Goal: Task Accomplishment & Management: Manage account settings

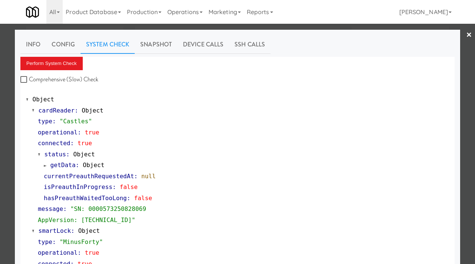
scroll to position [165, 0]
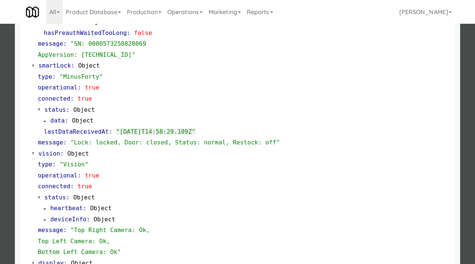
click at [8, 150] on div at bounding box center [237, 132] width 475 height 264
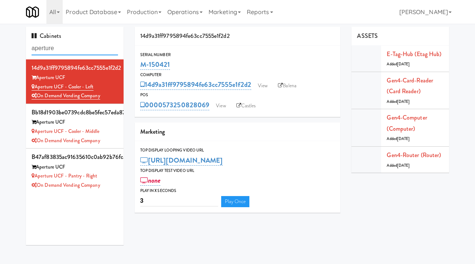
click at [86, 51] on input "aperture" at bounding box center [75, 49] width 86 height 14
type input "the mo"
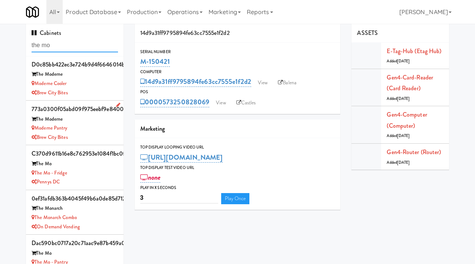
scroll to position [4, 0]
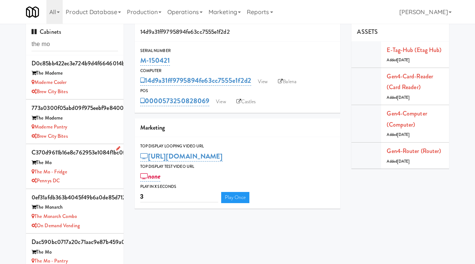
click at [104, 164] on div "The Mo" at bounding box center [75, 162] width 86 height 9
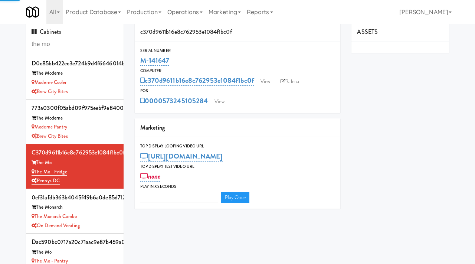
type input "3"
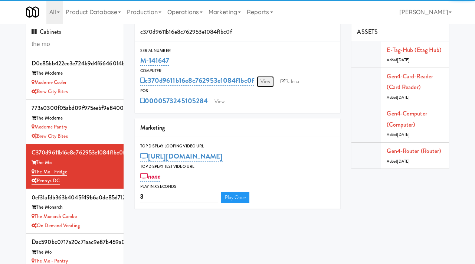
click at [259, 80] on link "View" at bounding box center [265, 81] width 17 height 11
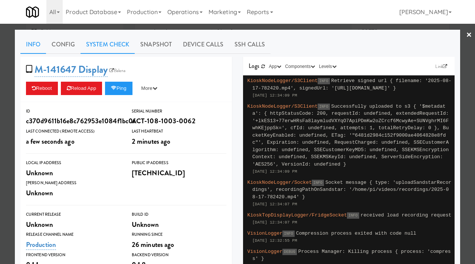
click at [122, 46] on link "System Check" at bounding box center [108, 44] width 54 height 19
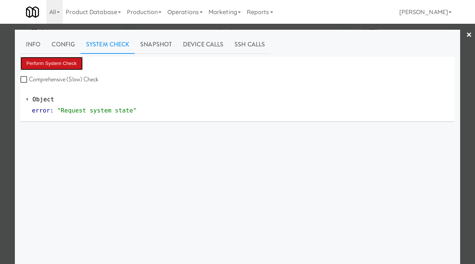
click at [67, 65] on button "Perform System Check" at bounding box center [51, 63] width 62 height 13
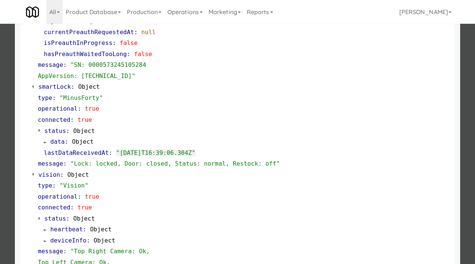
scroll to position [312, 0]
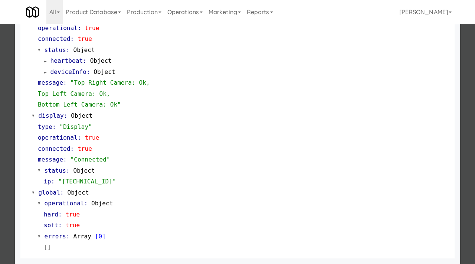
click at [3, 153] on div at bounding box center [237, 132] width 475 height 264
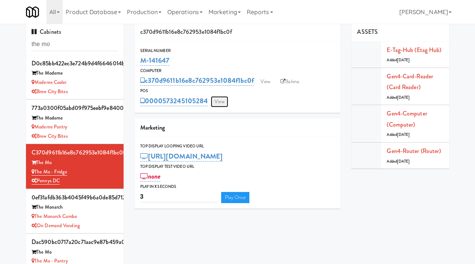
click at [214, 100] on link "View" at bounding box center [219, 101] width 17 height 11
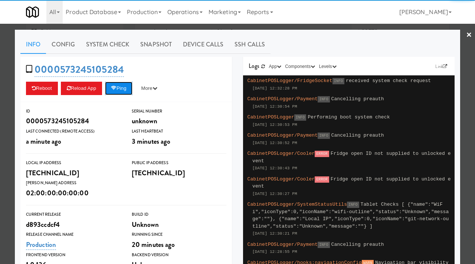
click at [120, 86] on button "Ping" at bounding box center [118, 88] width 27 height 13
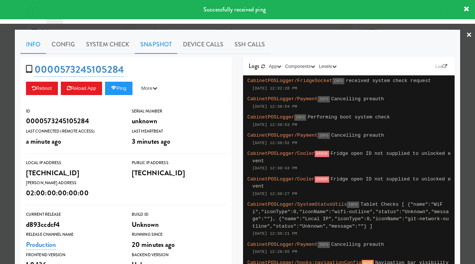
click at [155, 44] on link "Snapshot" at bounding box center [156, 44] width 43 height 19
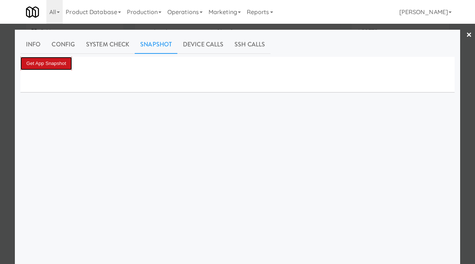
click at [55, 60] on button "Get App Snapshot" at bounding box center [46, 63] width 52 height 13
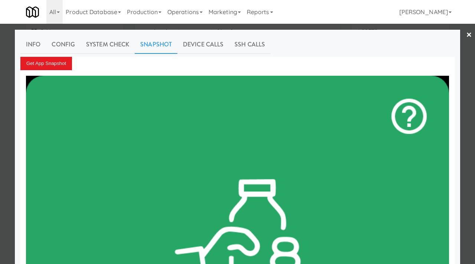
click at [0, 123] on div at bounding box center [237, 132] width 475 height 264
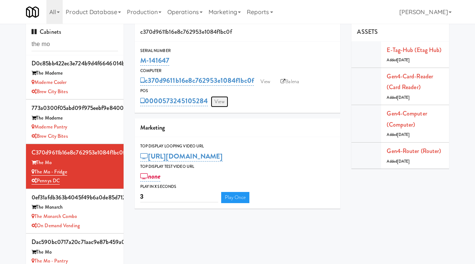
click at [215, 97] on link "View" at bounding box center [219, 101] width 17 height 11
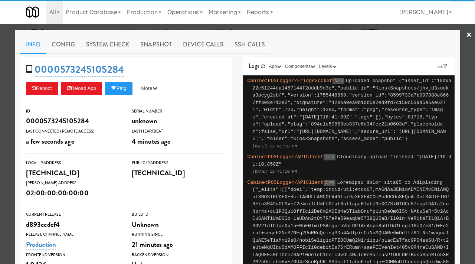
click at [0, 149] on div at bounding box center [237, 132] width 475 height 264
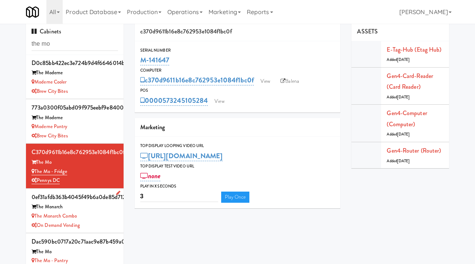
scroll to position [24, 0]
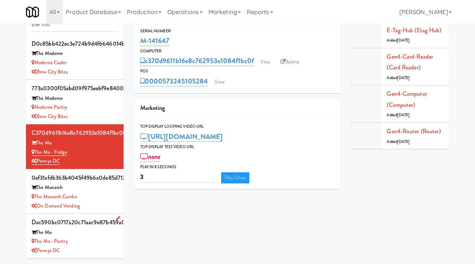
click at [85, 237] on div "The Mo - Pantry" at bounding box center [75, 241] width 86 height 9
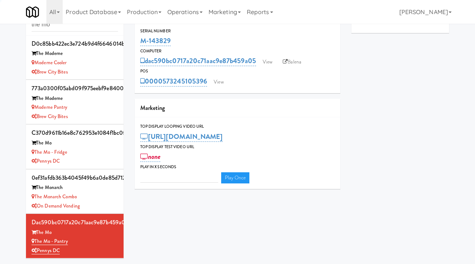
type input "3"
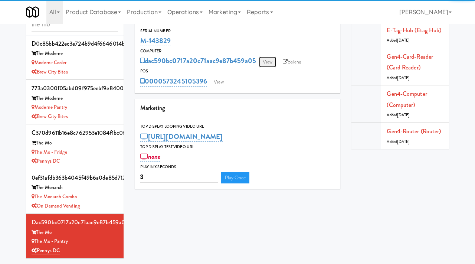
click at [267, 56] on link "View" at bounding box center [267, 61] width 17 height 11
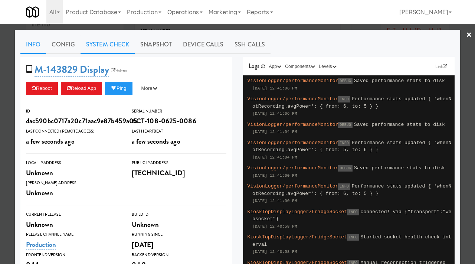
click at [117, 48] on link "System Check" at bounding box center [108, 44] width 54 height 19
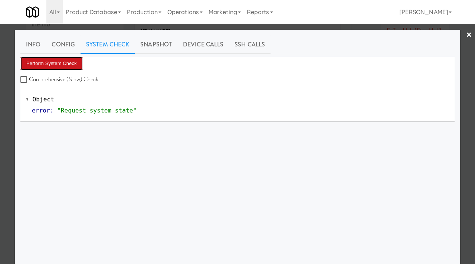
click at [62, 67] on button "Perform System Check" at bounding box center [51, 63] width 62 height 13
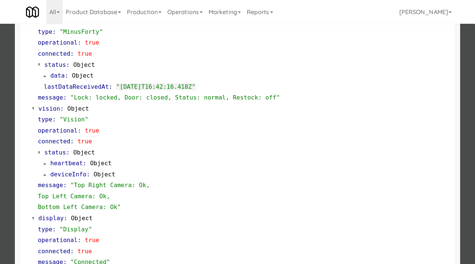
scroll to position [180, 0]
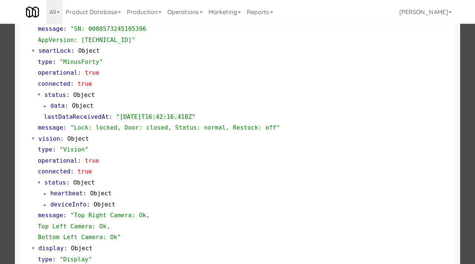
click at [0, 181] on div at bounding box center [237, 132] width 475 height 264
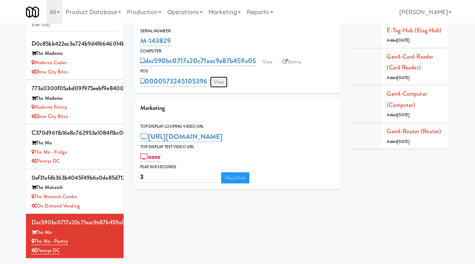
click at [221, 83] on link "View" at bounding box center [218, 81] width 17 height 11
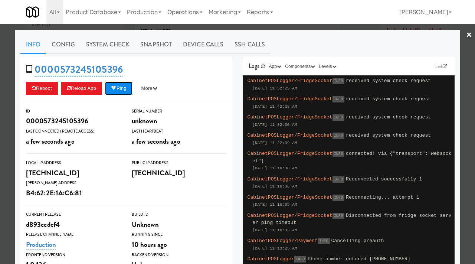
click at [122, 91] on button "Ping" at bounding box center [118, 88] width 27 height 13
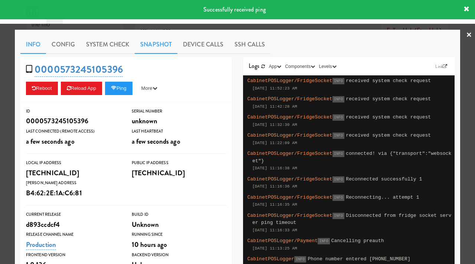
click at [164, 42] on link "Snapshot" at bounding box center [156, 44] width 43 height 19
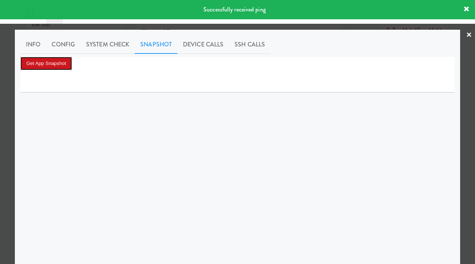
click at [66, 68] on button "Get App Snapshot" at bounding box center [46, 63] width 52 height 13
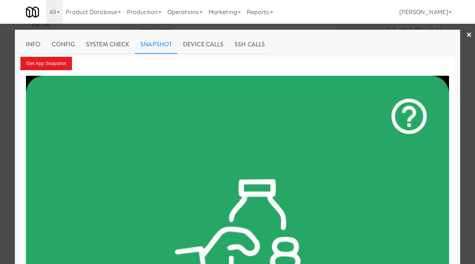
click at [12, 224] on div at bounding box center [237, 132] width 475 height 264
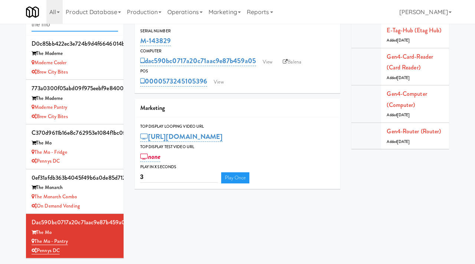
click at [67, 26] on input "the mo" at bounding box center [75, 25] width 86 height 14
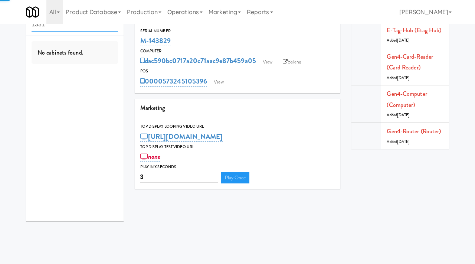
type input "1331"
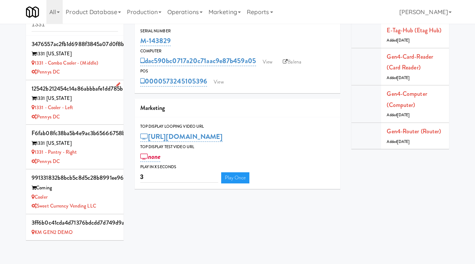
click at [98, 117] on div "Pennys DC" at bounding box center [75, 116] width 86 height 9
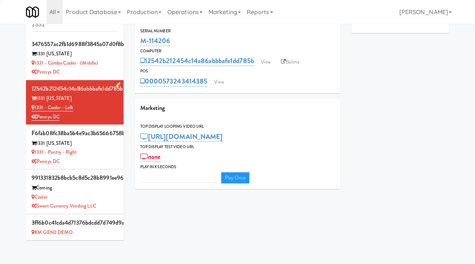
type input "3"
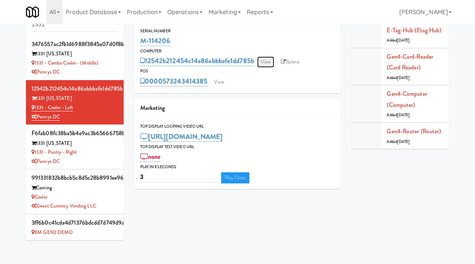
click at [269, 59] on link "View" at bounding box center [265, 61] width 17 height 11
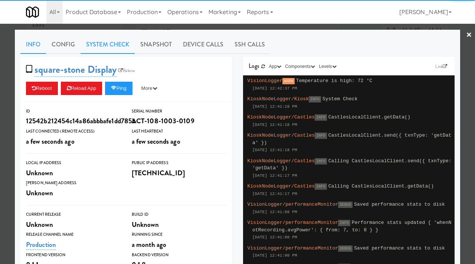
click at [106, 47] on link "System Check" at bounding box center [108, 44] width 54 height 19
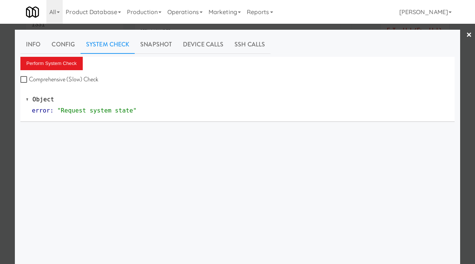
click at [58, 56] on div "Info Config System Check Snapshot Device Calls SSH Calls Perform System Check C…" at bounding box center [237, 185] width 434 height 300
click at [48, 64] on button "Perform System Check" at bounding box center [51, 63] width 62 height 13
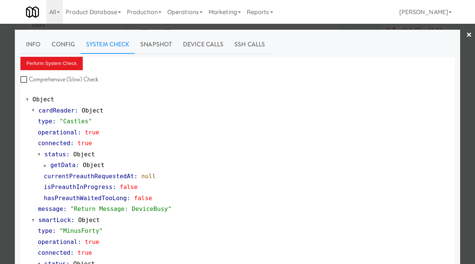
click at [0, 126] on div at bounding box center [237, 132] width 475 height 264
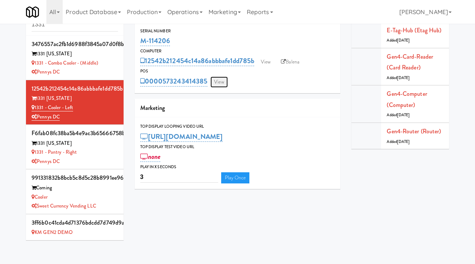
click at [216, 83] on link "View" at bounding box center [218, 81] width 17 height 11
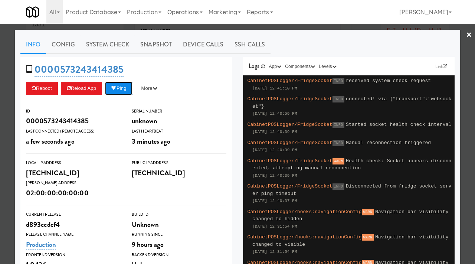
click at [128, 85] on button "Ping" at bounding box center [118, 88] width 27 height 13
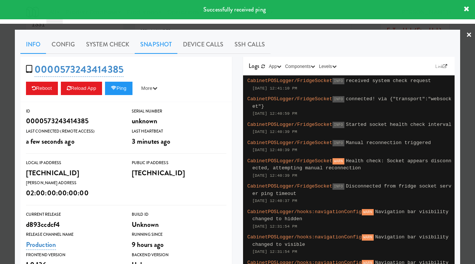
click at [158, 45] on link "Snapshot" at bounding box center [156, 44] width 43 height 19
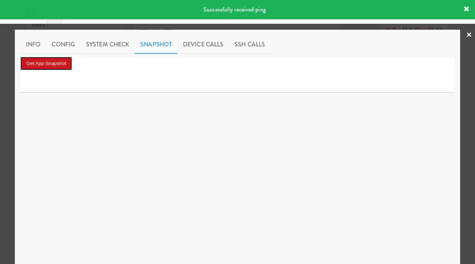
click at [58, 60] on button "Get App Snapshot" at bounding box center [46, 63] width 52 height 13
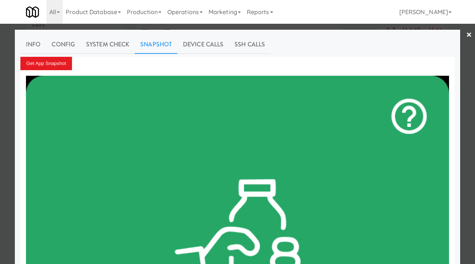
click at [0, 160] on div at bounding box center [237, 132] width 475 height 264
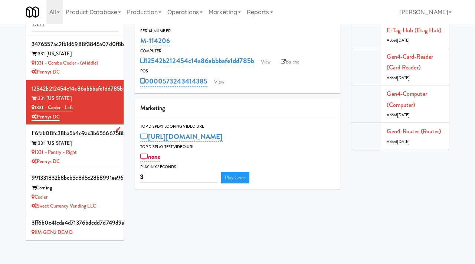
click at [100, 156] on div "1331 - Pantry - Right" at bounding box center [75, 152] width 86 height 9
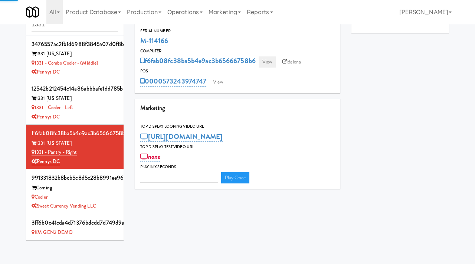
type input "3"
click at [263, 63] on link "View" at bounding box center [267, 61] width 17 height 11
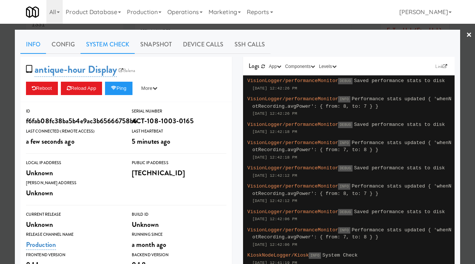
click at [101, 43] on link "System Check" at bounding box center [108, 44] width 54 height 19
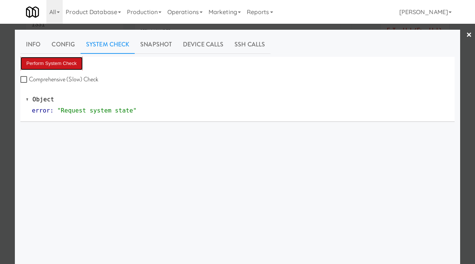
click at [50, 60] on button "Perform System Check" at bounding box center [51, 63] width 62 height 13
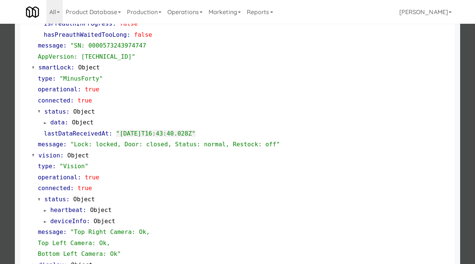
scroll to position [312, 0]
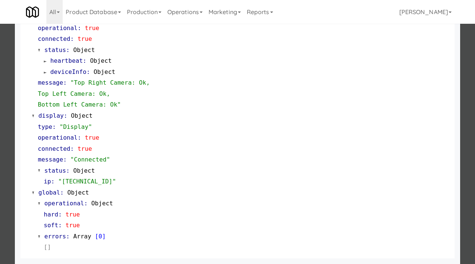
click at [0, 200] on div at bounding box center [237, 132] width 475 height 264
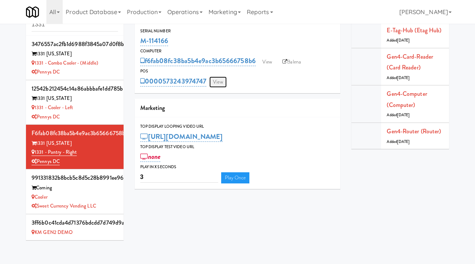
click at [221, 81] on link "View" at bounding box center [217, 81] width 17 height 11
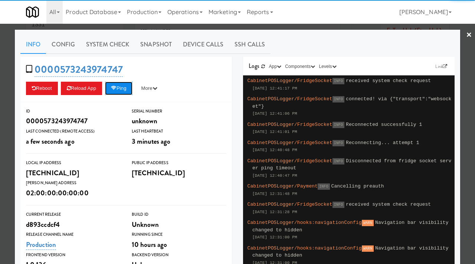
click at [119, 85] on button "Ping" at bounding box center [118, 88] width 27 height 13
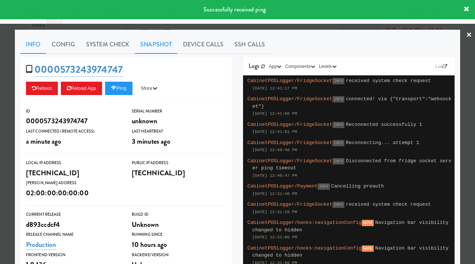
click at [147, 50] on link "Snapshot" at bounding box center [156, 44] width 43 height 19
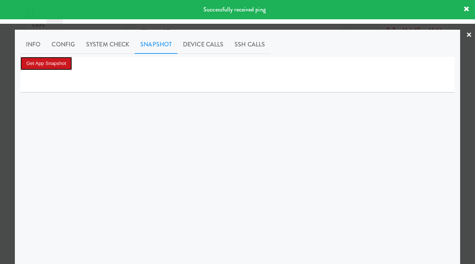
click at [46, 59] on button "Get App Snapshot" at bounding box center [46, 63] width 52 height 13
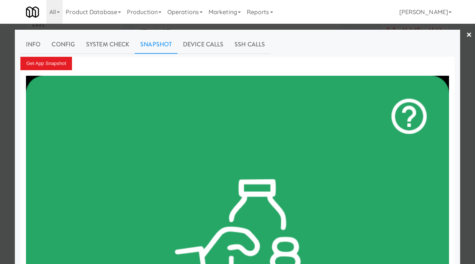
click at [0, 158] on div at bounding box center [237, 132] width 475 height 264
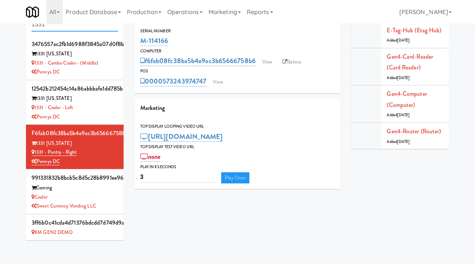
click at [102, 29] on input "1331" at bounding box center [75, 25] width 86 height 14
type input "the mo"
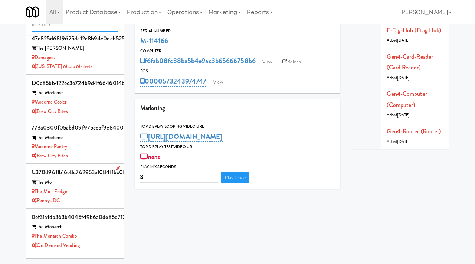
scroll to position [6, 0]
click at [91, 193] on div "The Mo - Fridge" at bounding box center [75, 190] width 86 height 9
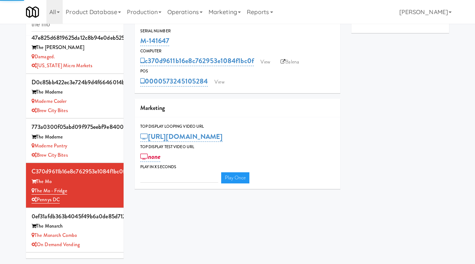
type input "3"
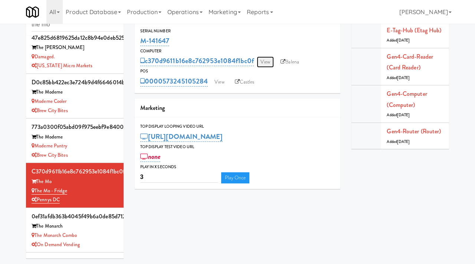
click at [271, 57] on link "View" at bounding box center [265, 61] width 17 height 11
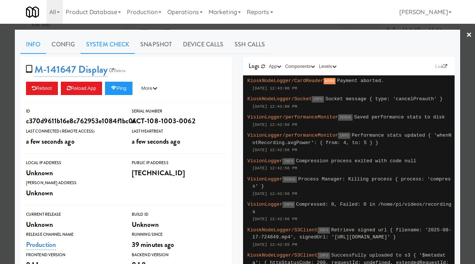
click at [119, 45] on link "System Check" at bounding box center [108, 44] width 54 height 19
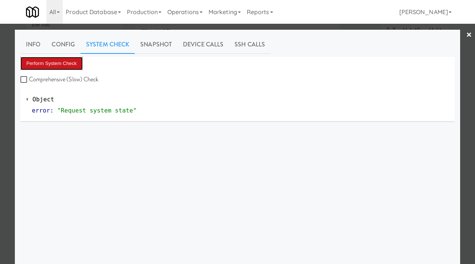
click at [58, 58] on button "Perform System Check" at bounding box center [51, 63] width 62 height 13
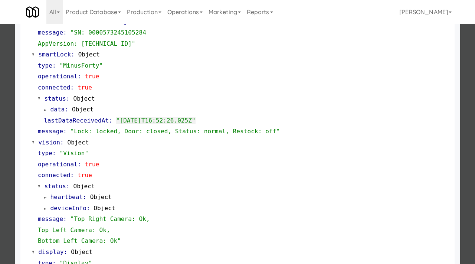
scroll to position [155, 0]
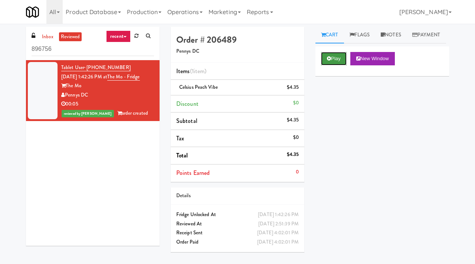
click at [337, 65] on button "Play" at bounding box center [334, 58] width 26 height 13
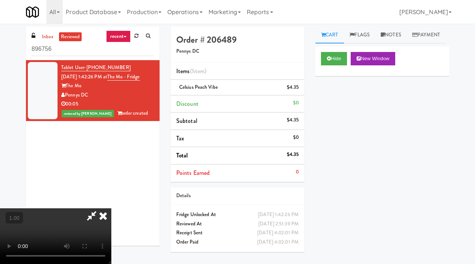
click at [109, 208] on video at bounding box center [55, 236] width 111 height 56
click at [358, 43] on ul "Cart Flags Notes Payment" at bounding box center [382, 35] width 134 height 17
click at [407, 43] on link "Payment" at bounding box center [426, 35] width 39 height 17
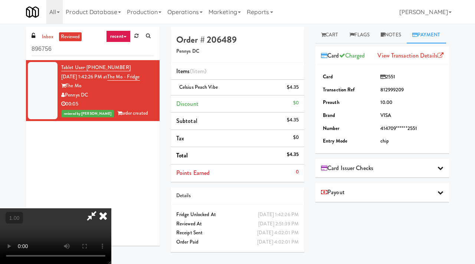
click at [111, 208] on icon at bounding box center [103, 215] width 16 height 15
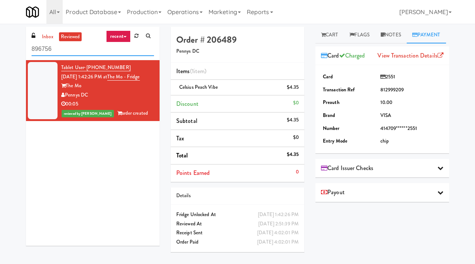
click at [60, 43] on input "896756" at bounding box center [93, 49] width 122 height 14
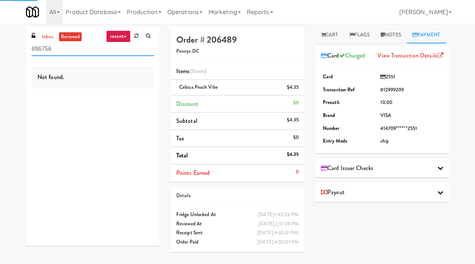
paste input "Domain - Pantry"
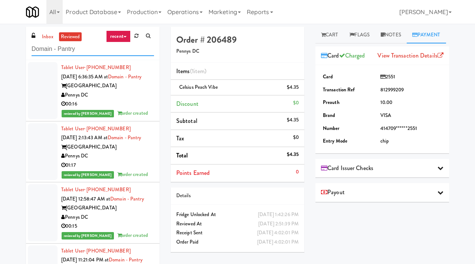
type input "Domain - Pantry"
click at [137, 98] on div "Pennys DC" at bounding box center [107, 95] width 93 height 9
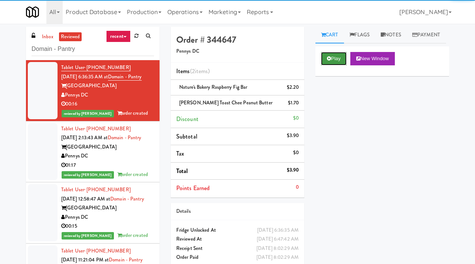
click at [333, 65] on button "Play" at bounding box center [334, 58] width 26 height 13
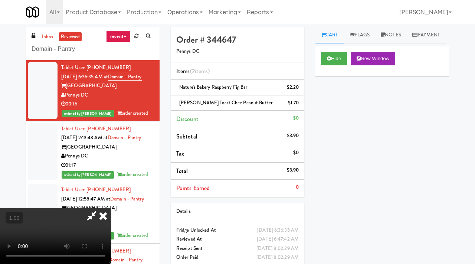
click at [111, 208] on icon at bounding box center [103, 215] width 16 height 15
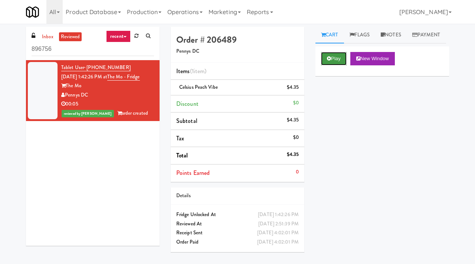
click at [334, 65] on button "Play" at bounding box center [334, 58] width 26 height 13
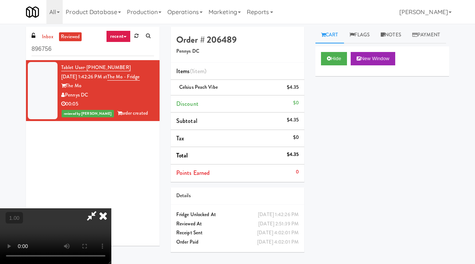
click at [109, 208] on video at bounding box center [55, 236] width 111 height 56
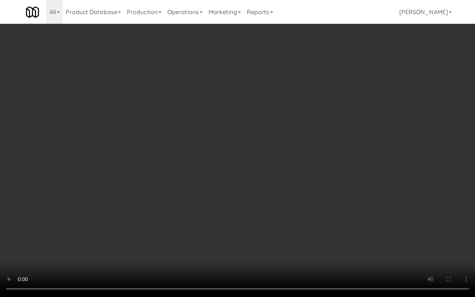
click at [109, 192] on video at bounding box center [237, 148] width 475 height 297
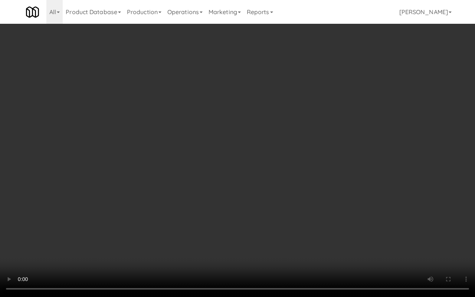
click at [109, 192] on video at bounding box center [237, 148] width 475 height 297
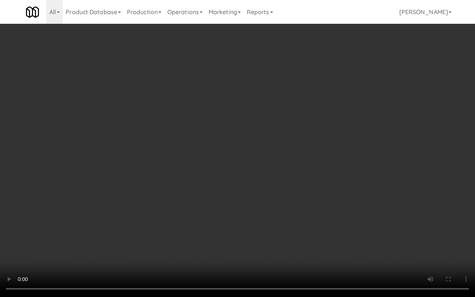
click at [109, 192] on video at bounding box center [237, 148] width 475 height 297
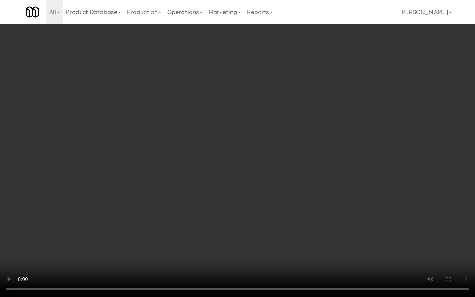
click at [109, 192] on video at bounding box center [237, 148] width 475 height 297
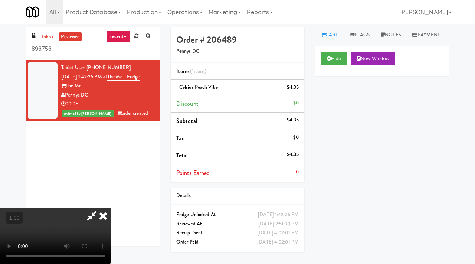
click at [111, 208] on icon at bounding box center [103, 215] width 16 height 15
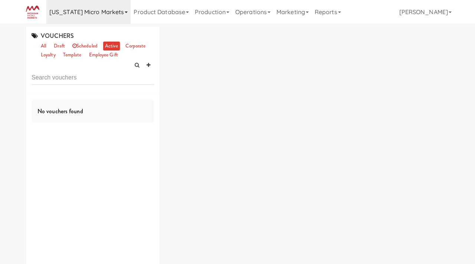
click at [86, 9] on link "[US_STATE] Micro Markets" at bounding box center [88, 12] width 84 height 24
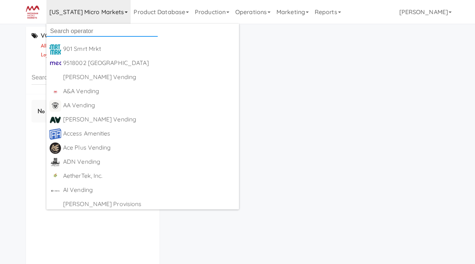
click at [74, 29] on input "text" at bounding box center [101, 31] width 111 height 11
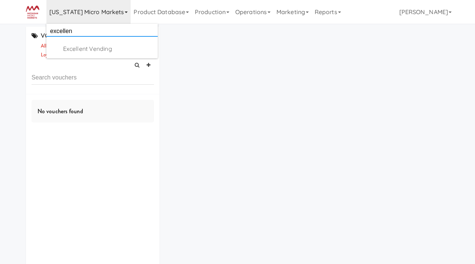
type input "excellent"
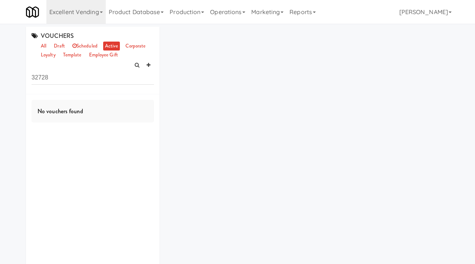
drag, startPoint x: 61, startPoint y: 76, endPoint x: 16, endPoint y: 79, distance: 45.3
click at [16, 79] on div "VOUCHERS all draft scheduled active corporate loyalty template employee gift 32…" at bounding box center [237, 156] width 475 height 259
click at [138, 13] on link "Product Database" at bounding box center [136, 12] width 61 height 24
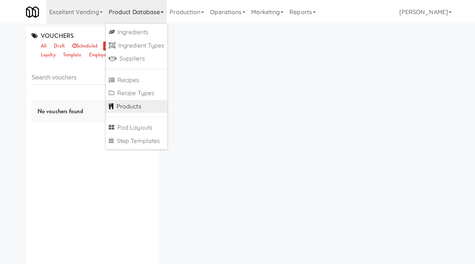
scroll to position [24, 0]
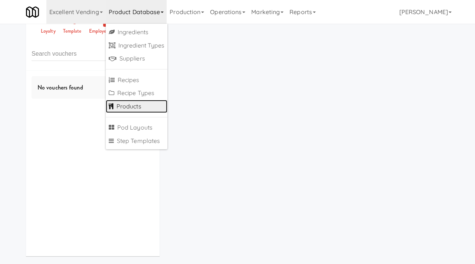
click at [121, 102] on link "Products" at bounding box center [137, 106] width 62 height 13
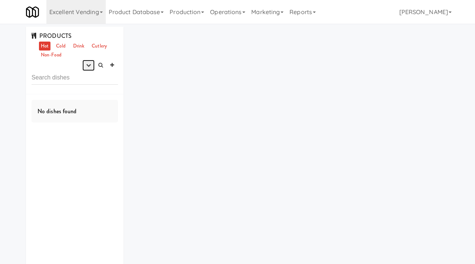
click at [89, 64] on icon "button" at bounding box center [88, 65] width 5 height 5
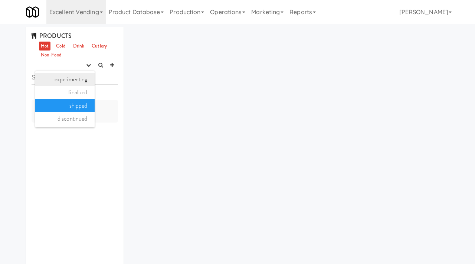
click at [83, 79] on link "experimenting" at bounding box center [64, 79] width 59 height 13
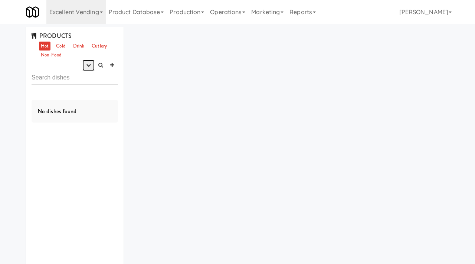
click at [87, 65] on icon "button" at bounding box center [88, 65] width 5 height 5
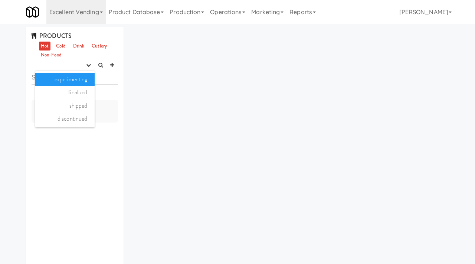
click at [82, 78] on link "experimenting" at bounding box center [64, 79] width 59 height 13
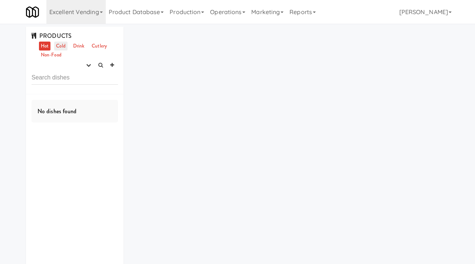
click at [62, 44] on link "Cold" at bounding box center [60, 46] width 13 height 9
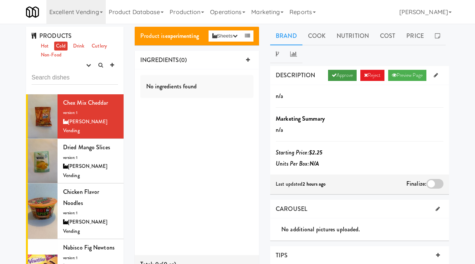
click at [332, 77] on icon at bounding box center [334, 75] width 5 height 5
click at [430, 183] on div at bounding box center [434, 184] width 17 height 10
click at [0, 0] on input "checkbox" at bounding box center [0, 0] width 0 height 0
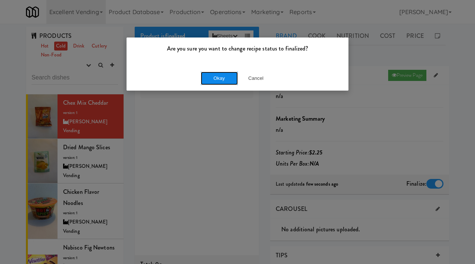
click at [209, 81] on button "Okay" at bounding box center [219, 78] width 37 height 13
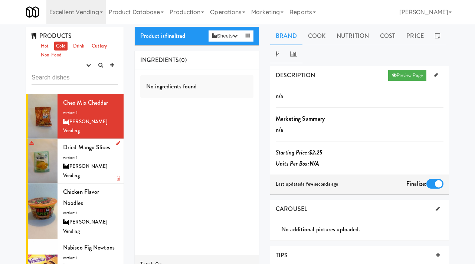
click at [96, 169] on div "[PERSON_NAME] Vending" at bounding box center [90, 171] width 55 height 18
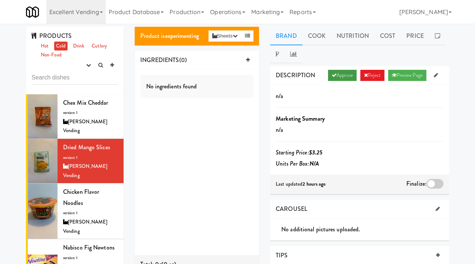
click at [334, 75] on link "Approve" at bounding box center [342, 75] width 29 height 11
click at [429, 182] on div at bounding box center [434, 184] width 17 height 10
click at [0, 0] on input "checkbox" at bounding box center [0, 0] width 0 height 0
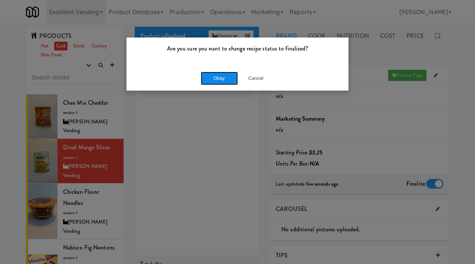
click at [221, 79] on button "Okay" at bounding box center [219, 78] width 37 height 13
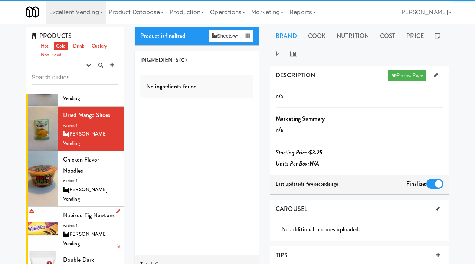
scroll to position [33, 0]
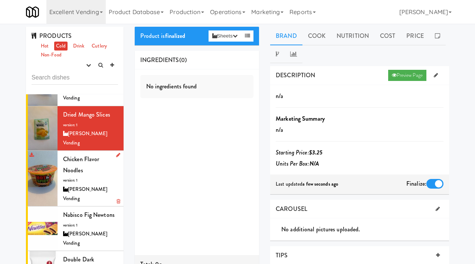
click at [75, 181] on span "version: 1" at bounding box center [70, 180] width 14 height 6
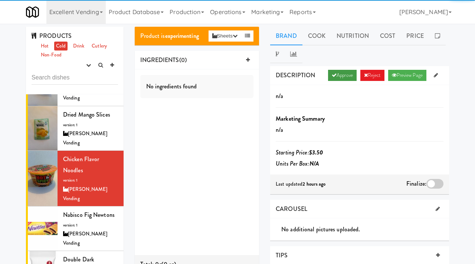
click at [342, 72] on link "Approve" at bounding box center [342, 75] width 29 height 11
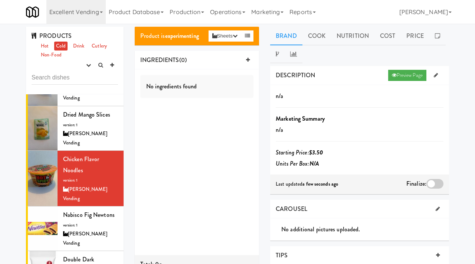
click at [432, 183] on div at bounding box center [434, 184] width 17 height 10
click at [0, 0] on input "checkbox" at bounding box center [0, 0] width 0 height 0
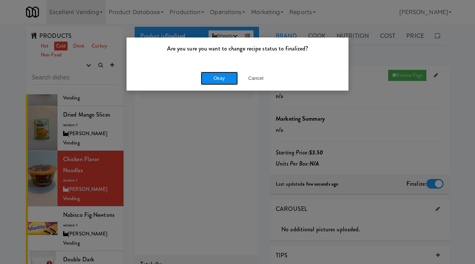
click at [221, 75] on button "Okay" at bounding box center [219, 78] width 37 height 13
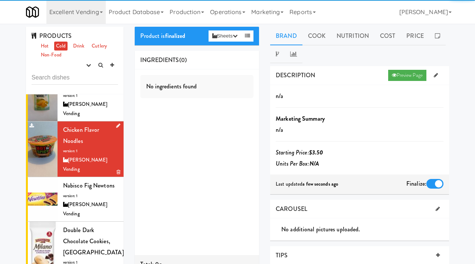
scroll to position [74, 0]
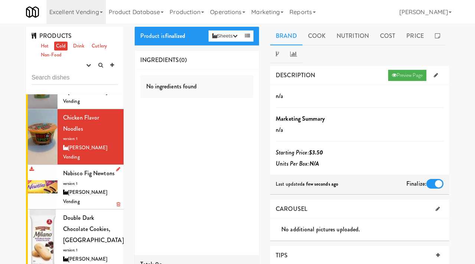
click at [91, 180] on div "Nabisco Fig Newtons version: 1 [PERSON_NAME] Vending" at bounding box center [90, 187] width 55 height 38
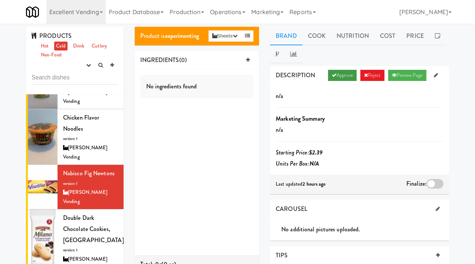
click at [344, 76] on link "Approve" at bounding box center [342, 75] width 29 height 11
click at [435, 184] on div at bounding box center [434, 184] width 17 height 10
click at [0, 0] on input "checkbox" at bounding box center [0, 0] width 0 height 0
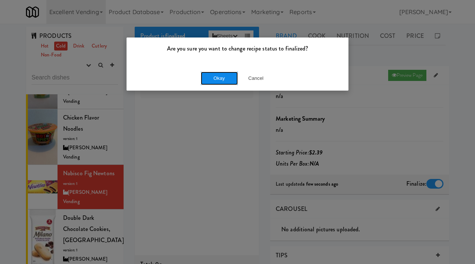
click at [205, 76] on button "Okay" at bounding box center [219, 78] width 37 height 13
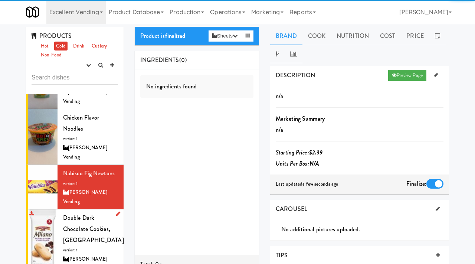
click at [82, 226] on span "Double Dark Chocolate Cookies, [GEOGRAPHIC_DATA]" at bounding box center [93, 228] width 61 height 30
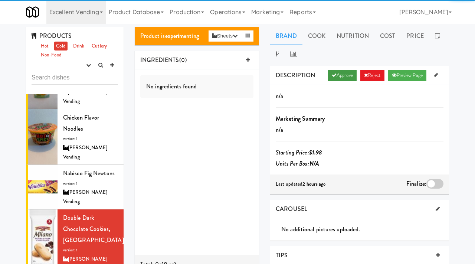
click at [333, 73] on link "Approve" at bounding box center [342, 75] width 29 height 11
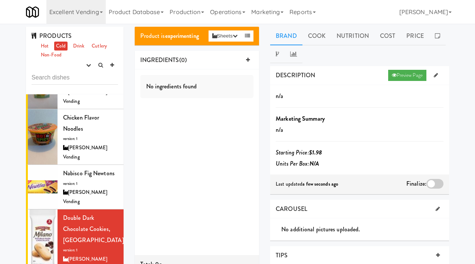
click at [432, 179] on div at bounding box center [434, 184] width 17 height 10
click at [0, 0] on input "checkbox" at bounding box center [0, 0] width 0 height 0
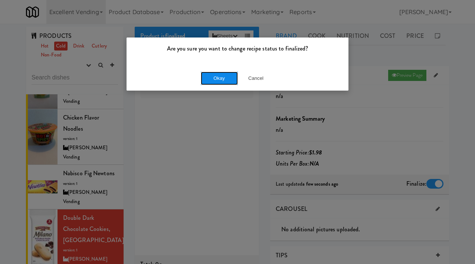
click at [212, 72] on button "Okay" at bounding box center [219, 78] width 37 height 13
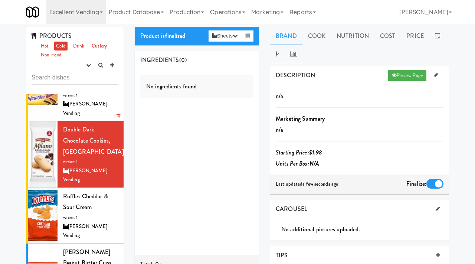
scroll to position [182, 0]
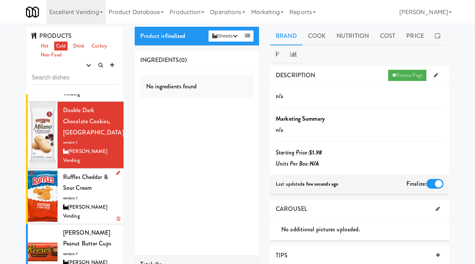
click at [87, 202] on div "Ruffles Cheddar & Sour Cream version: 1 [PERSON_NAME] Vending" at bounding box center [90, 195] width 55 height 49
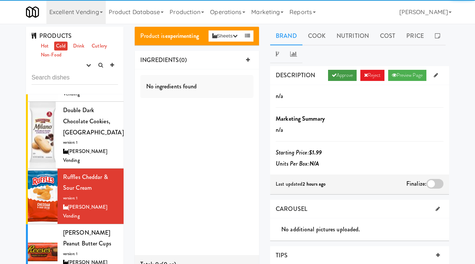
click at [328, 78] on link "Approve" at bounding box center [342, 75] width 29 height 11
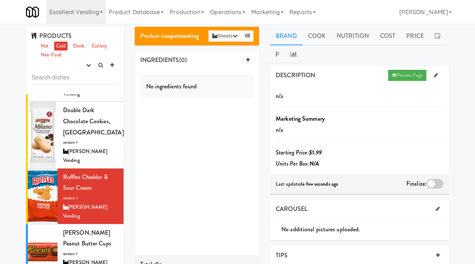
click at [436, 183] on div at bounding box center [434, 184] width 17 height 10
click at [0, 0] on input "checkbox" at bounding box center [0, 0] width 0 height 0
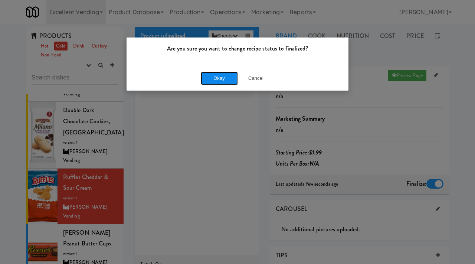
click at [214, 75] on button "Okay" at bounding box center [219, 78] width 37 height 13
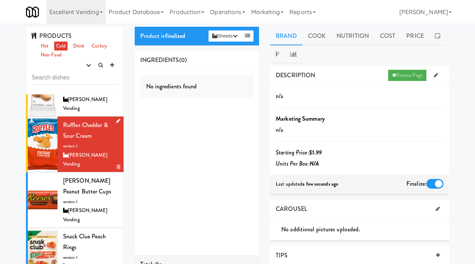
scroll to position [235, 0]
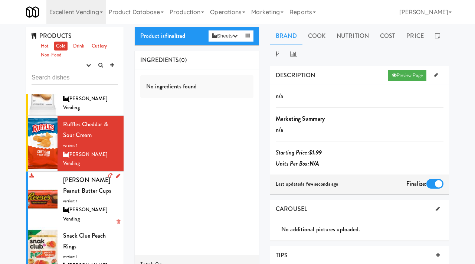
click at [78, 185] on div "[PERSON_NAME] Peanut Butter Cups version: 1 [PERSON_NAME] Vending" at bounding box center [90, 198] width 55 height 49
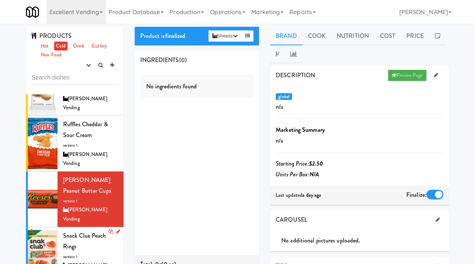
click at [84, 247] on div "Snack Clue Peach Rings version: 1 [PERSON_NAME] Vending" at bounding box center [90, 254] width 55 height 49
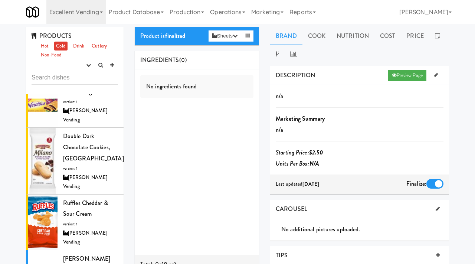
scroll to position [119, 0]
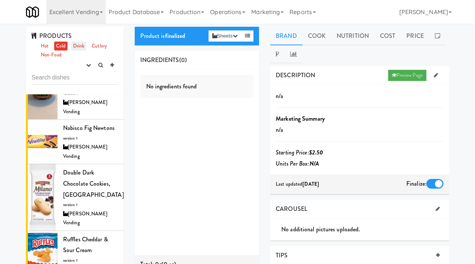
click at [81, 44] on link "Drink" at bounding box center [78, 46] width 15 height 9
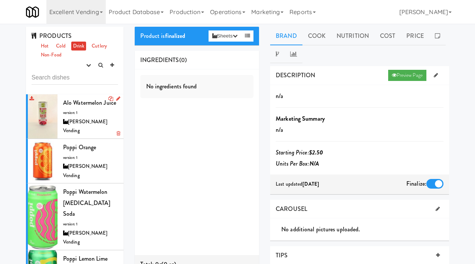
click at [82, 121] on div "[PERSON_NAME] Vending" at bounding box center [90, 126] width 55 height 18
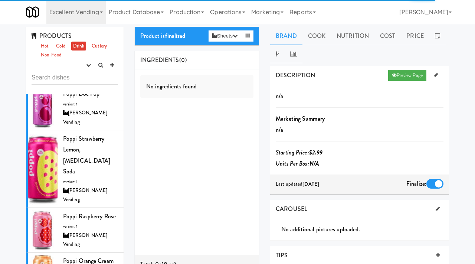
scroll to position [311, 0]
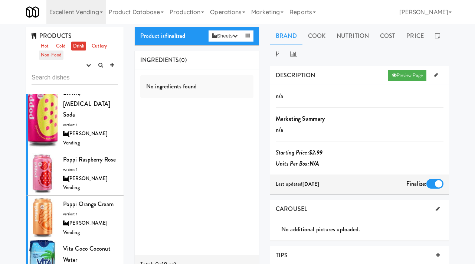
click at [52, 56] on link "Non-Food" at bounding box center [51, 54] width 24 height 9
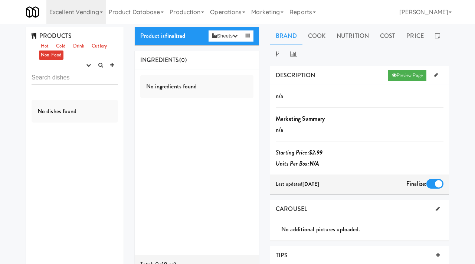
scroll to position [0, 0]
